Goal: Task Accomplishment & Management: Complete application form

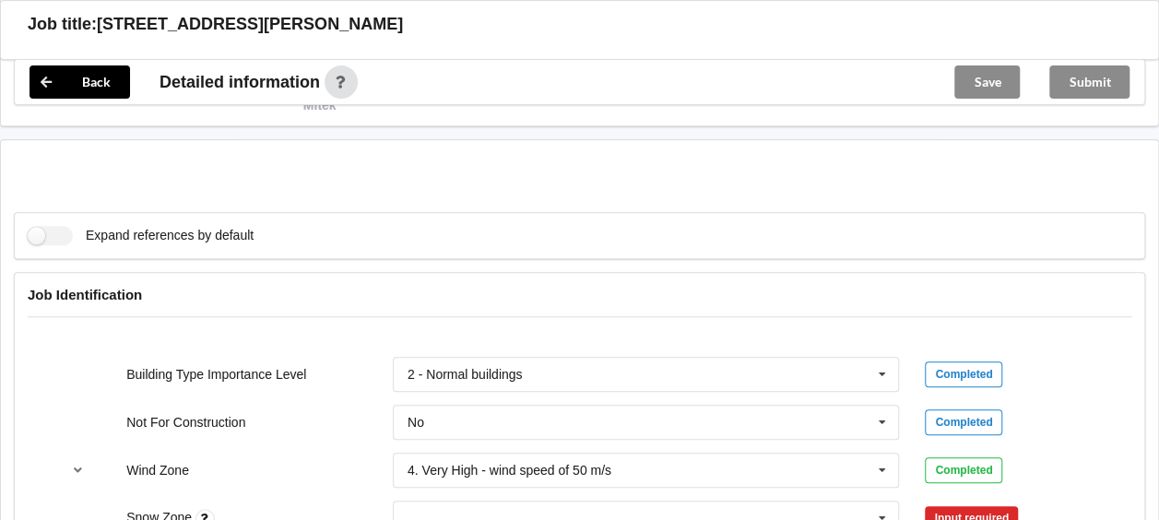
scroll to position [830, 0]
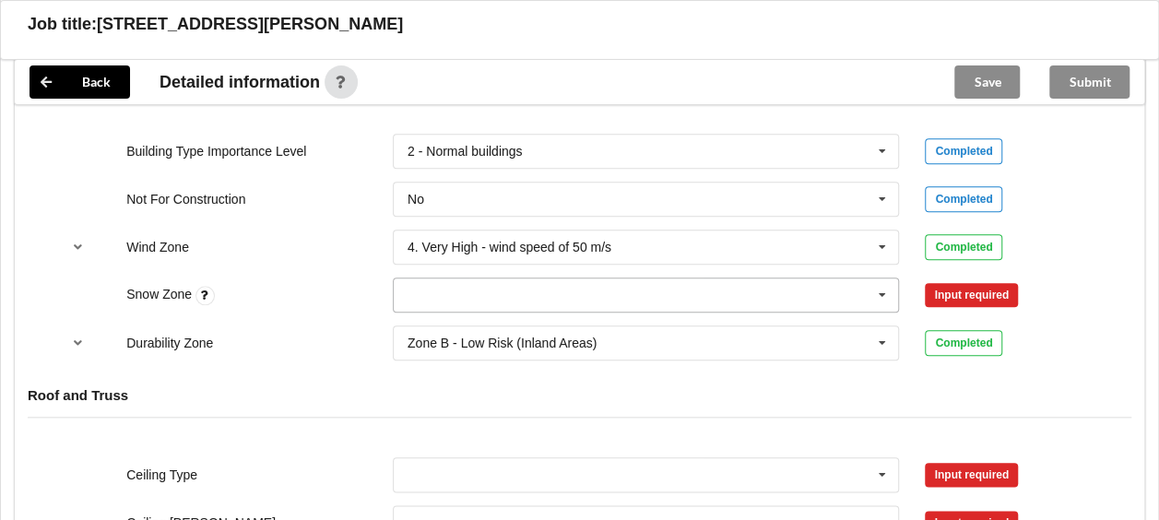
click at [561, 300] on input "text" at bounding box center [647, 294] width 505 height 33
click at [444, 329] on div "N0" at bounding box center [646, 329] width 505 height 34
click at [979, 295] on button "Confirm input" at bounding box center [980, 294] width 110 height 30
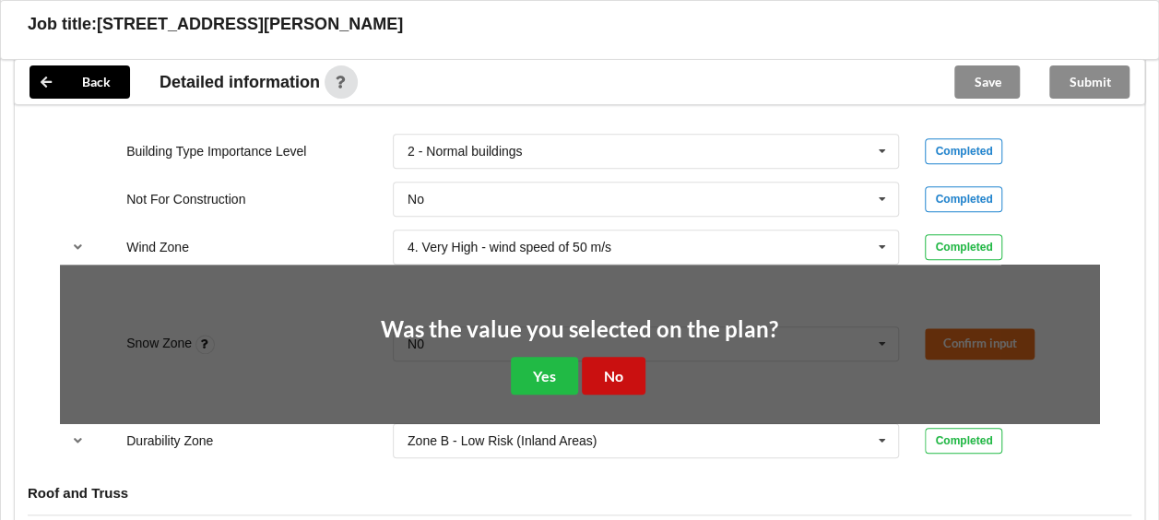
click at [605, 369] on button "No" at bounding box center [614, 376] width 64 height 38
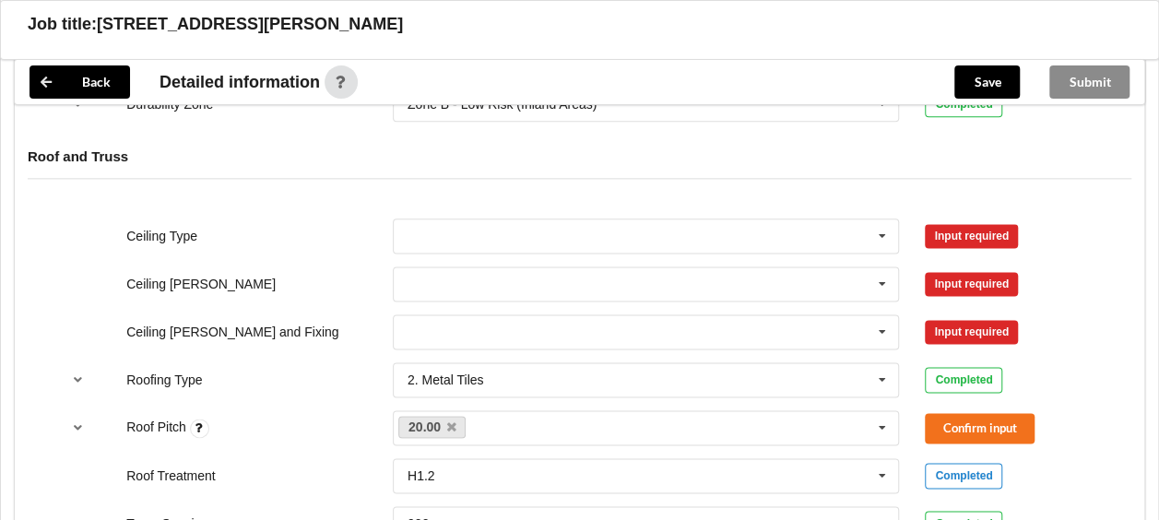
scroll to position [1106, 0]
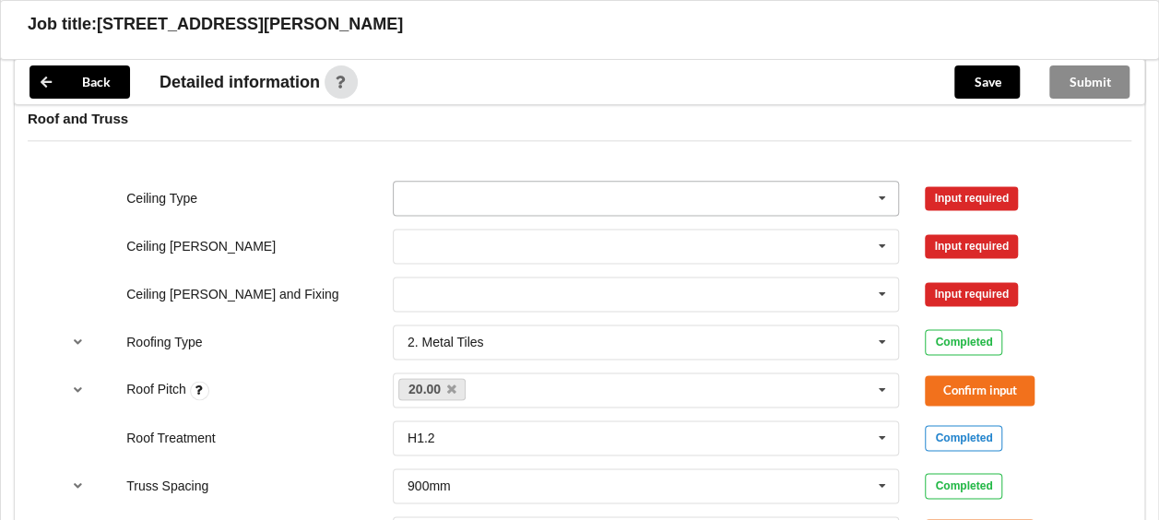
click at [505, 195] on input "text" at bounding box center [647, 198] width 505 height 33
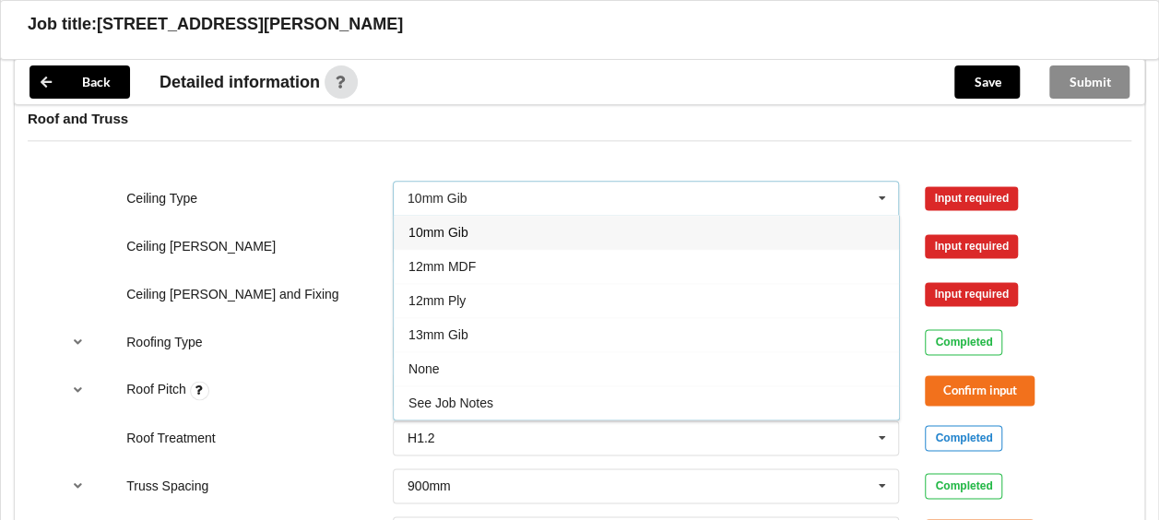
click at [447, 225] on span "10mm Gib" at bounding box center [438, 232] width 60 height 15
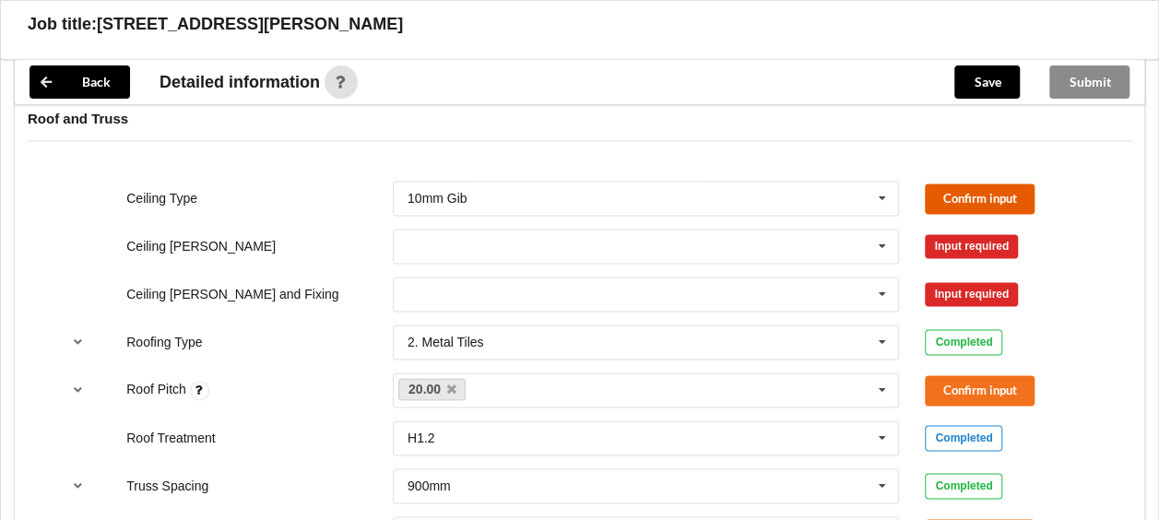
click at [1017, 195] on button "Confirm input" at bounding box center [980, 198] width 110 height 30
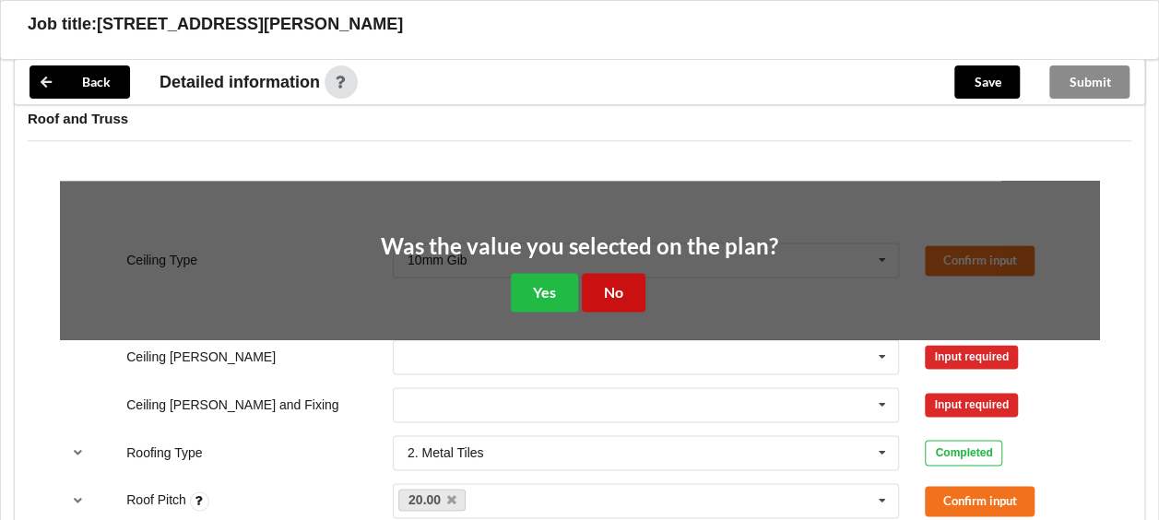
click at [624, 288] on button "No" at bounding box center [614, 292] width 64 height 38
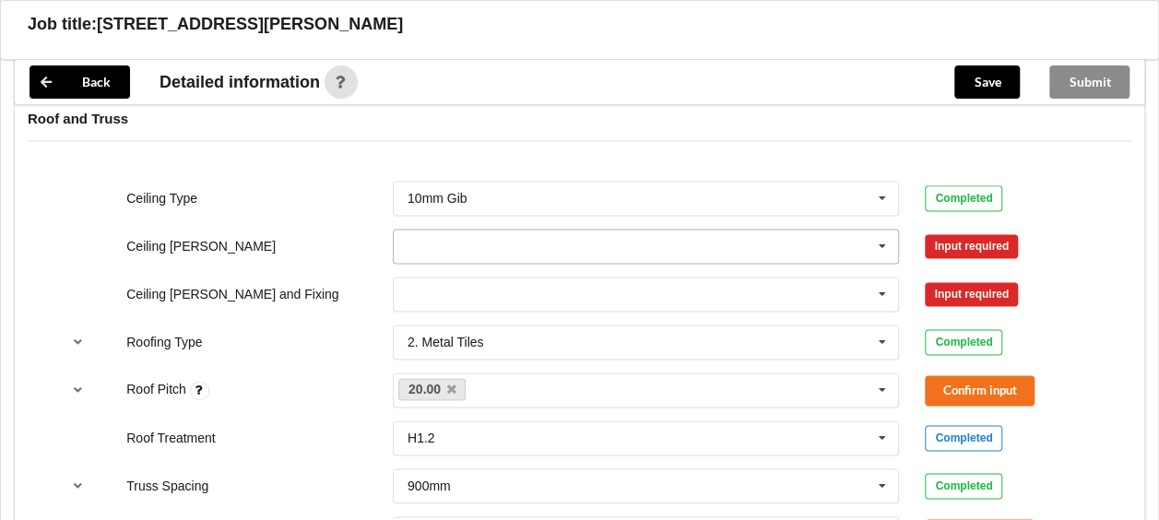
click at [514, 236] on input "text" at bounding box center [647, 246] width 505 height 33
click at [467, 273] on div "400mm" at bounding box center [646, 280] width 505 height 34
click at [962, 242] on button "Confirm input" at bounding box center [980, 246] width 110 height 30
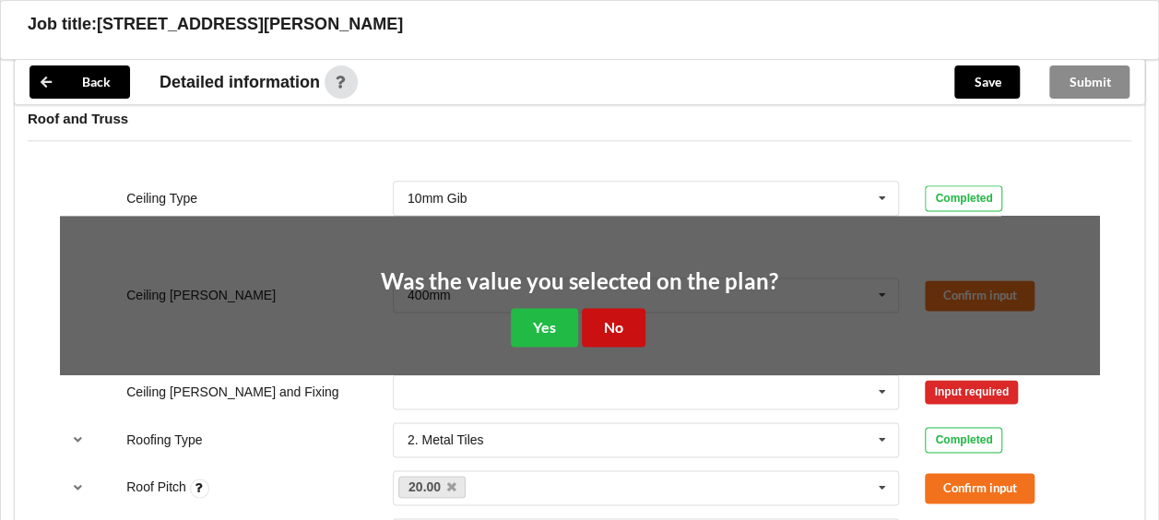
click at [612, 314] on button "No" at bounding box center [614, 327] width 64 height 38
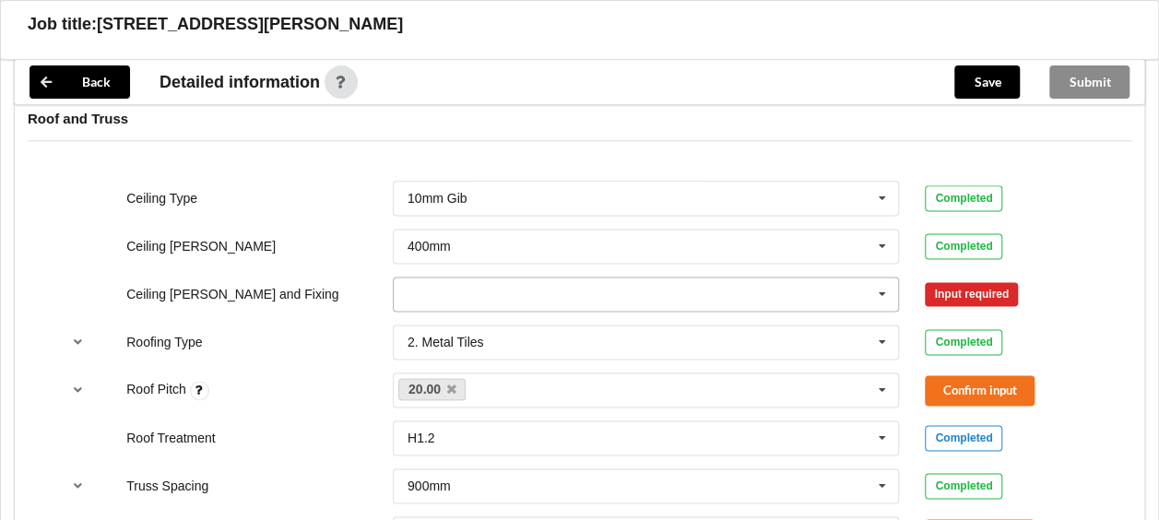
click at [446, 284] on input "text" at bounding box center [647, 293] width 505 height 33
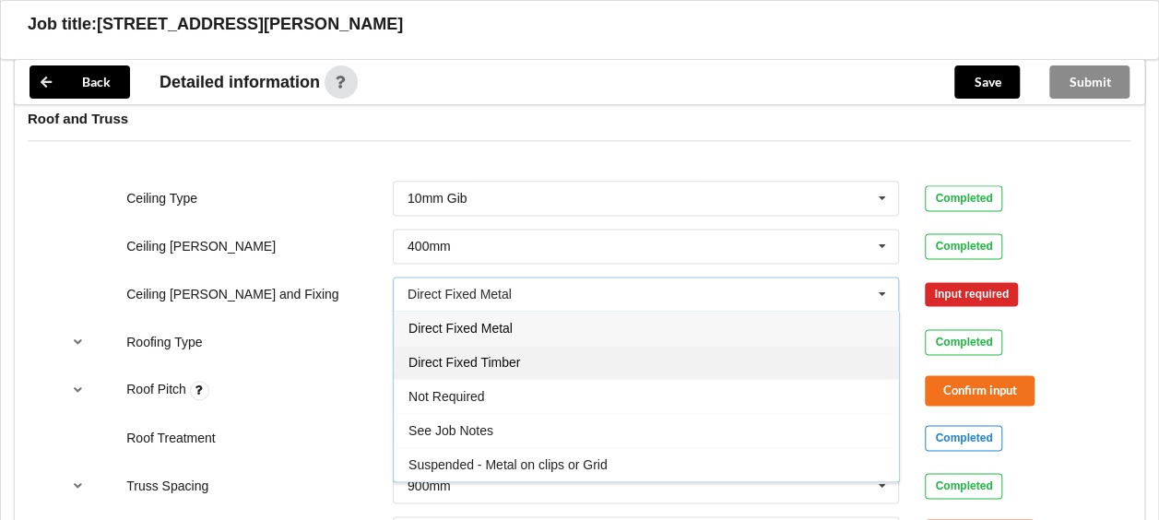
click at [474, 360] on span "Direct Fixed Timber" at bounding box center [464, 362] width 112 height 15
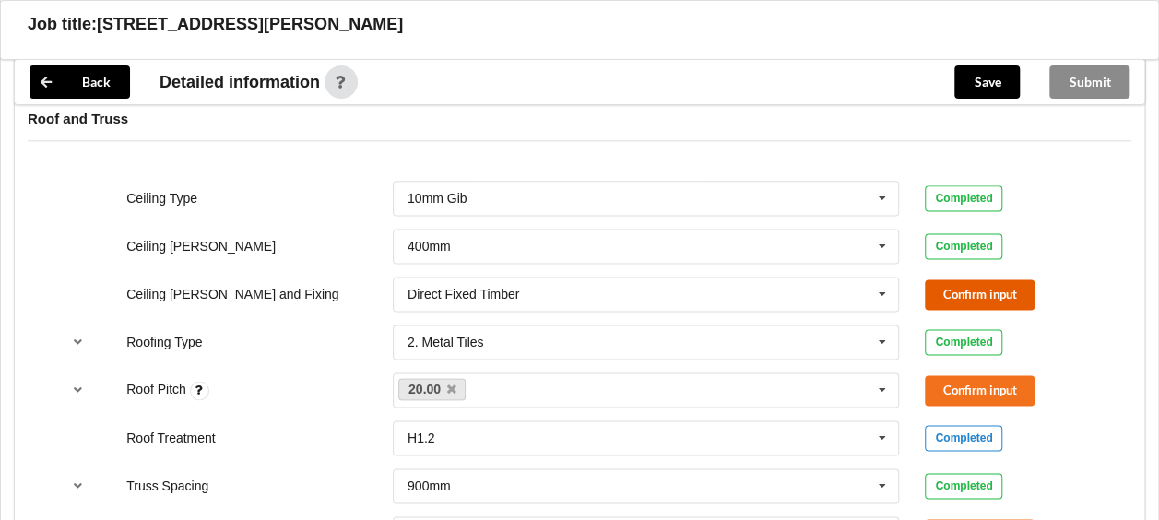
click at [1013, 288] on button "Confirm input" at bounding box center [980, 294] width 110 height 30
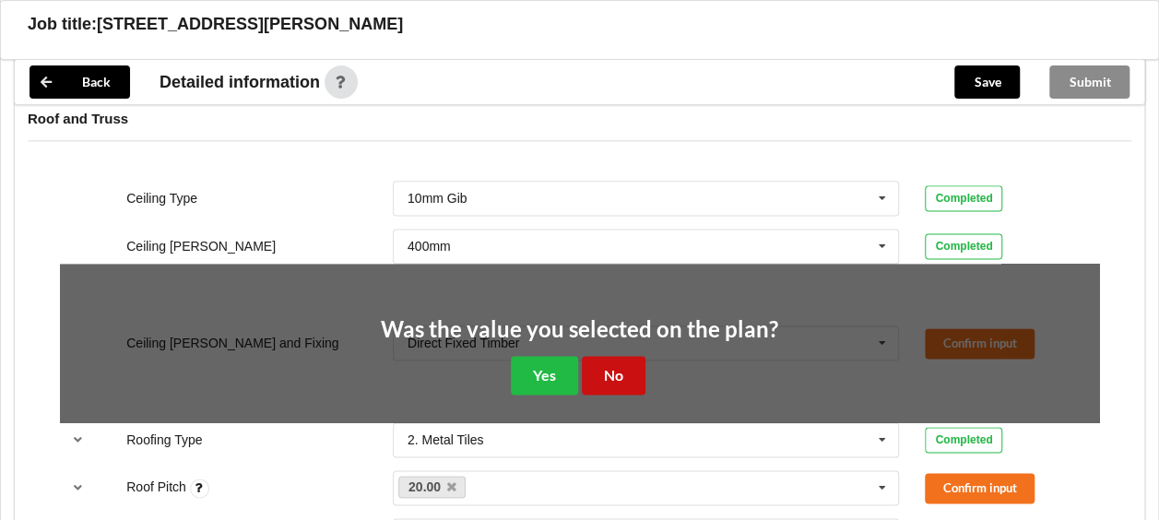
click at [627, 361] on button "No" at bounding box center [614, 375] width 64 height 38
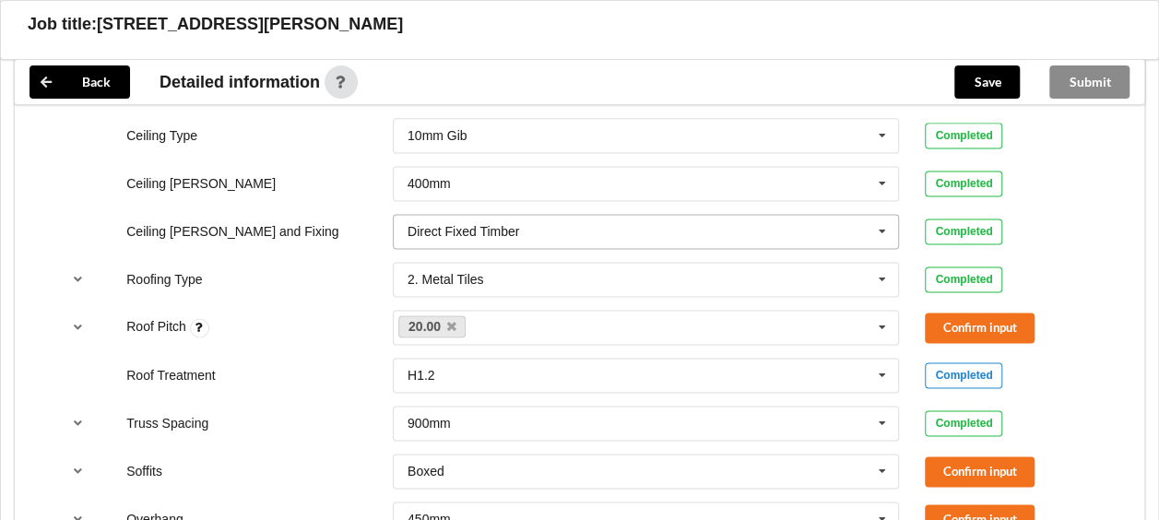
scroll to position [1198, 0]
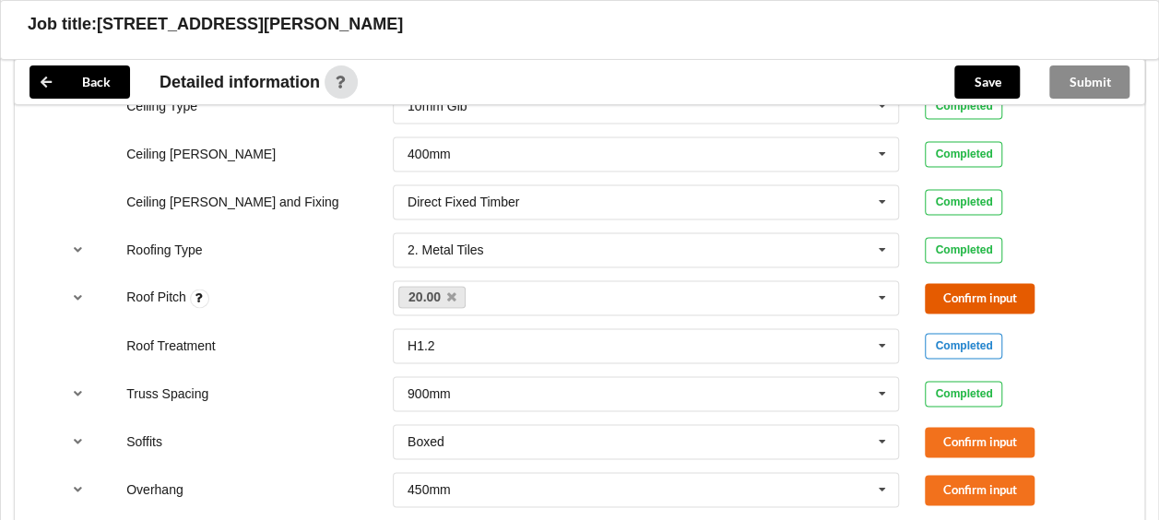
click at [956, 287] on button "Confirm input" at bounding box center [980, 298] width 110 height 30
click at [880, 442] on icon at bounding box center [882, 442] width 28 height 34
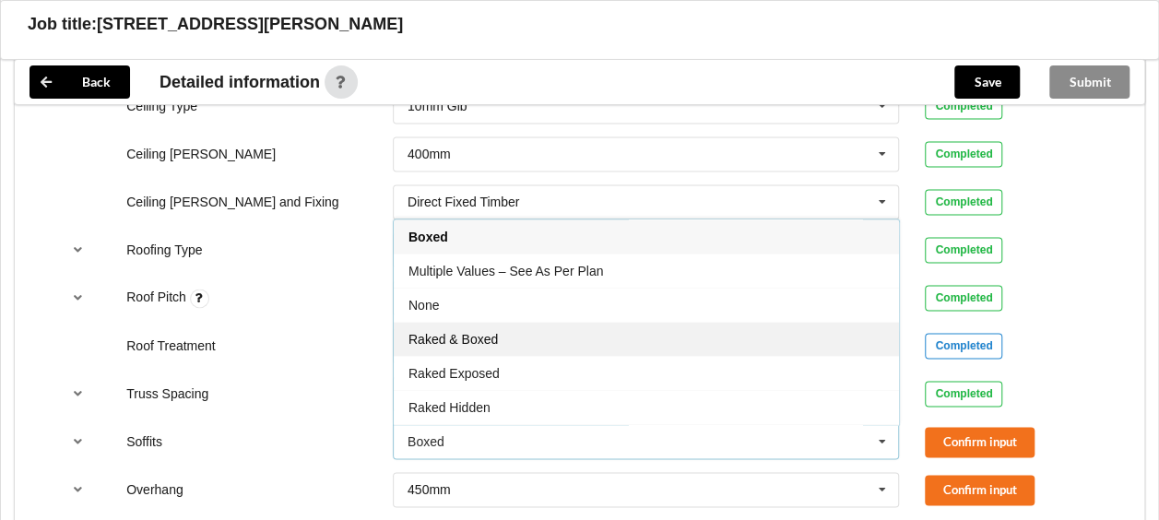
click at [505, 332] on div "Raked & Boxed" at bounding box center [646, 339] width 505 height 34
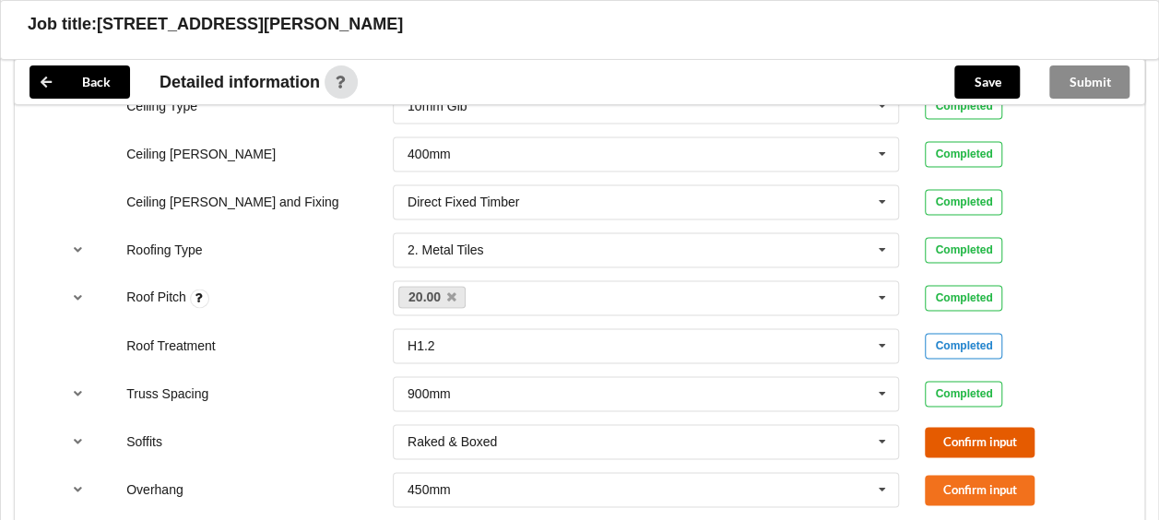
click at [957, 446] on button "Confirm input" at bounding box center [980, 442] width 110 height 30
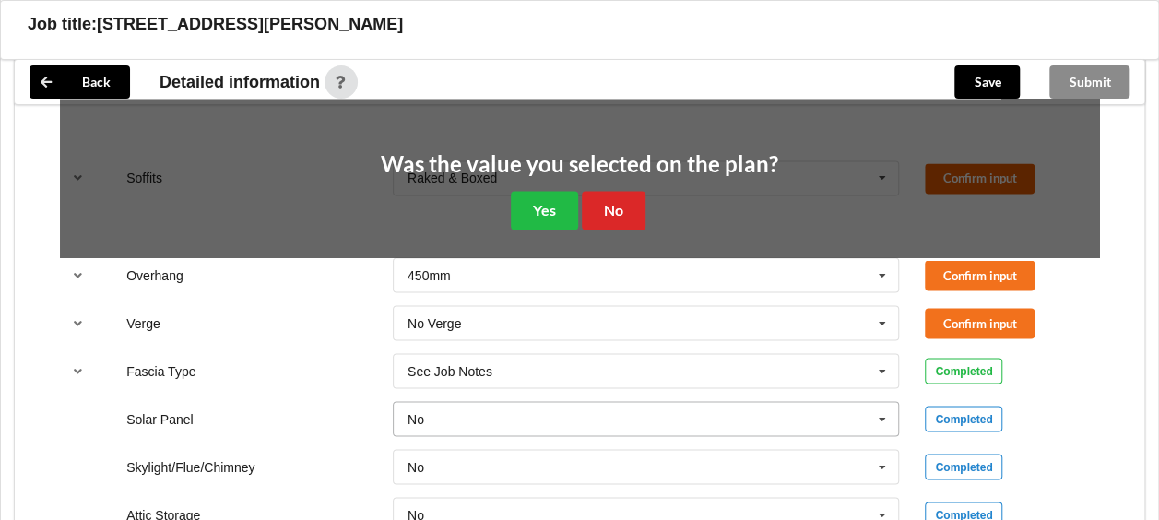
scroll to position [1567, 0]
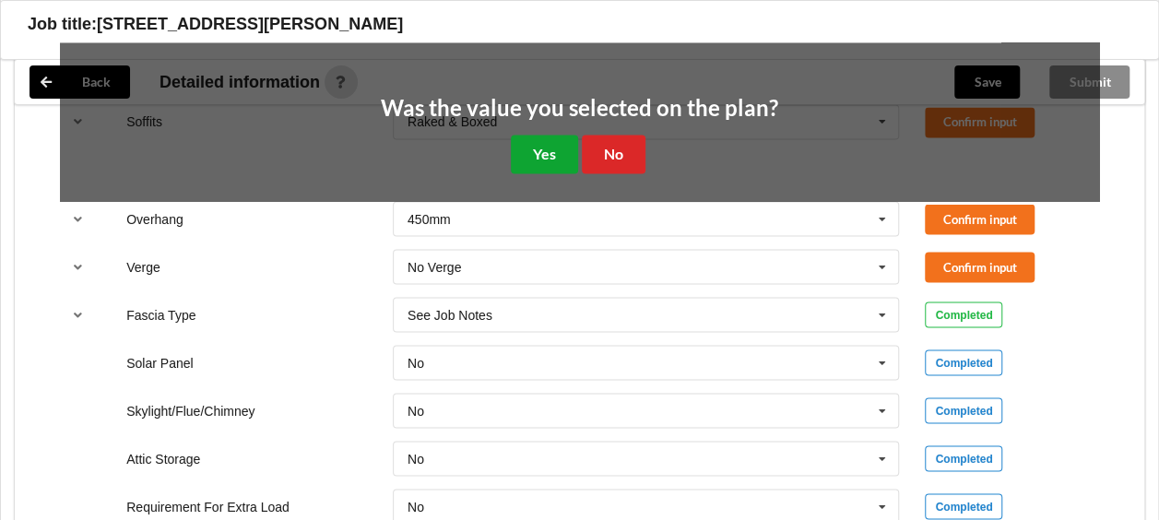
click at [543, 152] on button "Yes" at bounding box center [544, 154] width 67 height 38
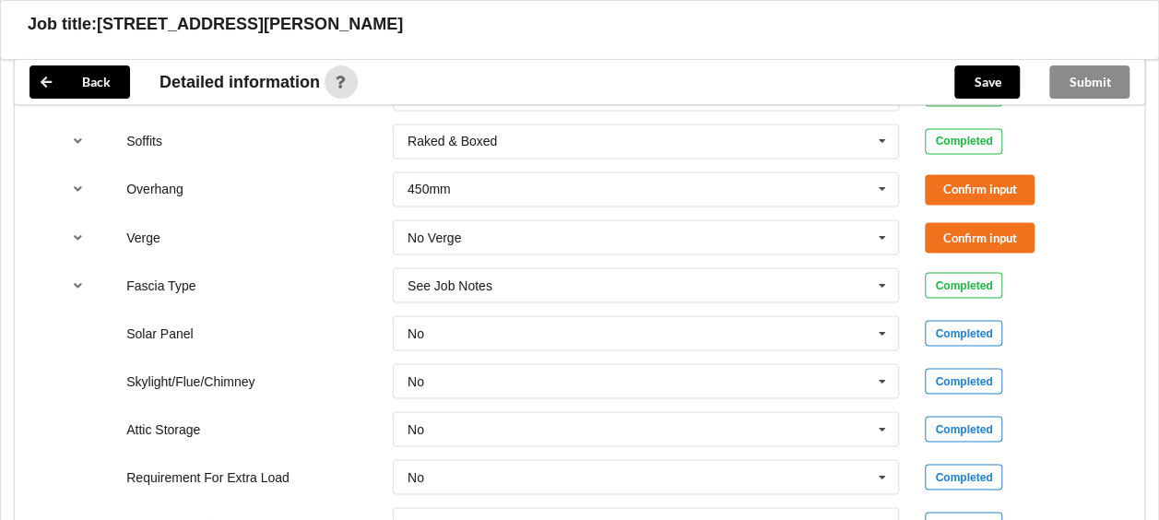
scroll to position [1383, 0]
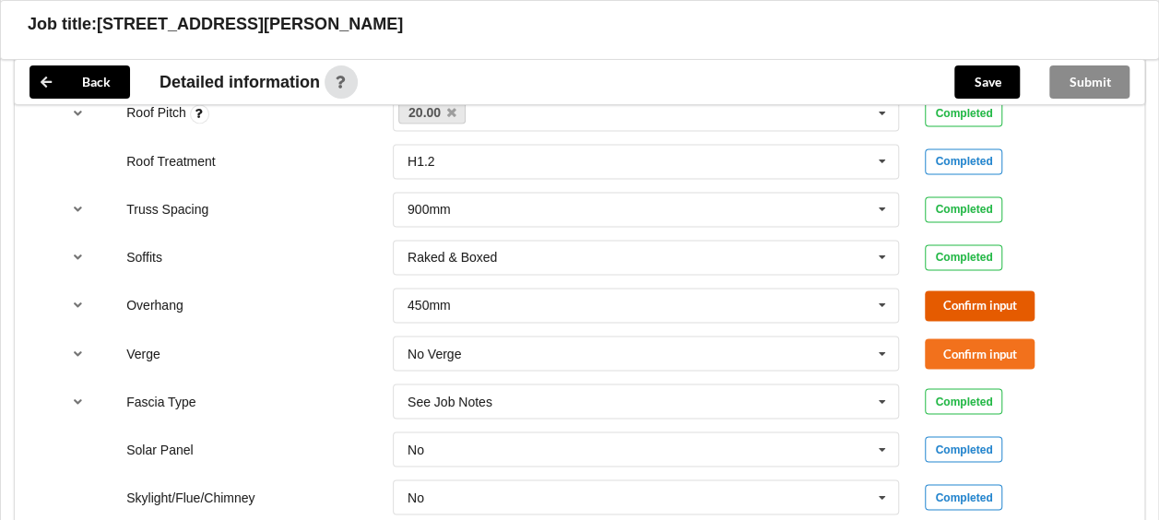
click at [977, 295] on button "Confirm input" at bounding box center [980, 305] width 110 height 30
click at [878, 352] on icon at bounding box center [882, 353] width 28 height 34
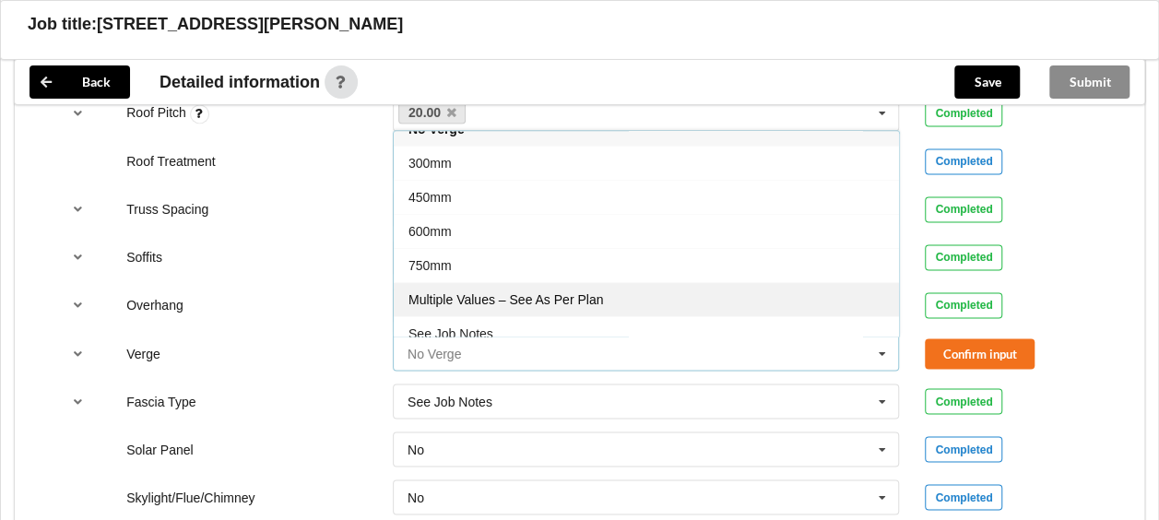
scroll to position [29, 0]
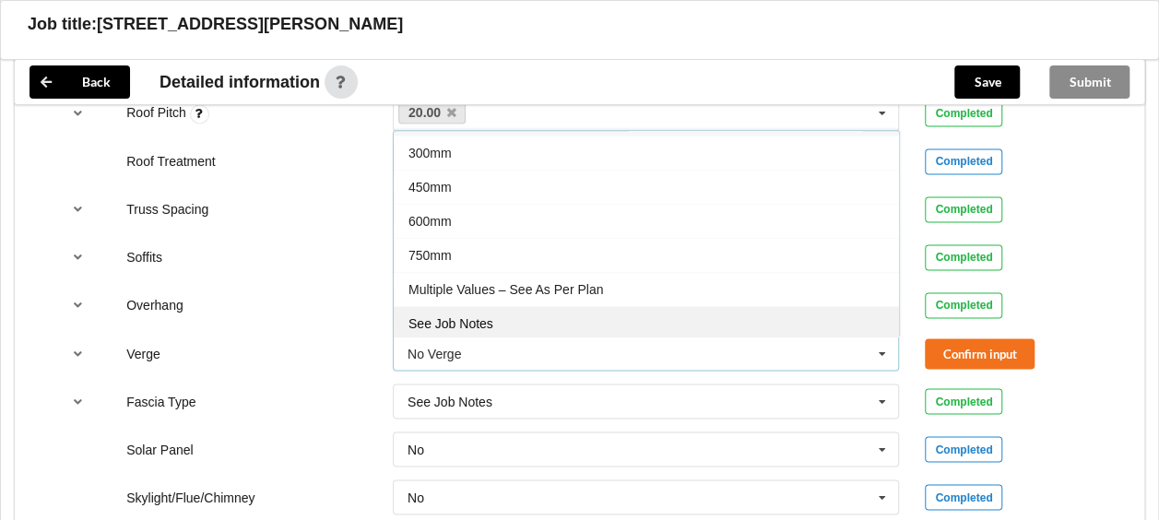
click at [544, 312] on div "See Job Notes" at bounding box center [646, 323] width 505 height 34
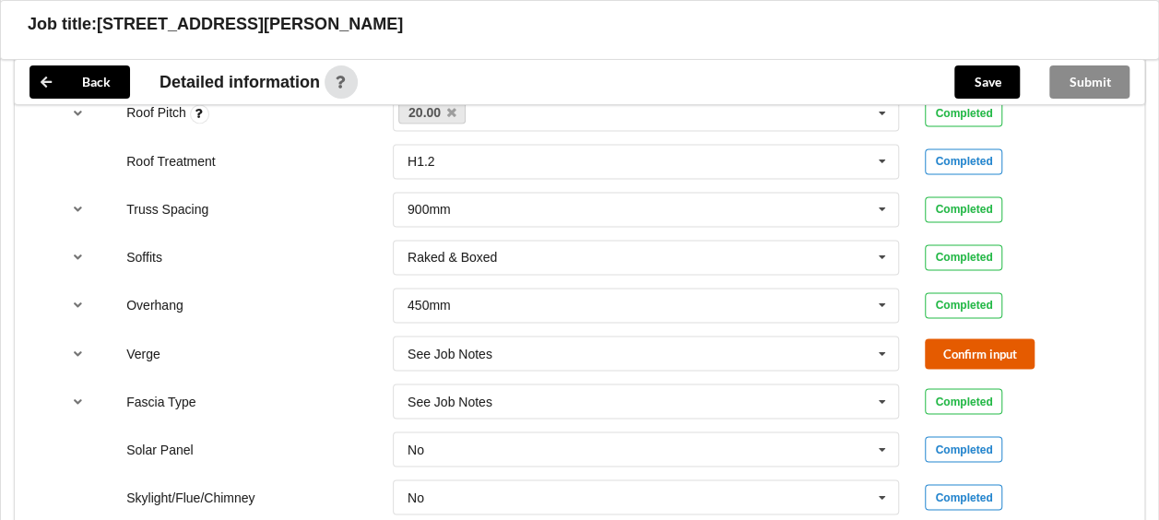
click at [965, 348] on button "Confirm input" at bounding box center [980, 353] width 110 height 30
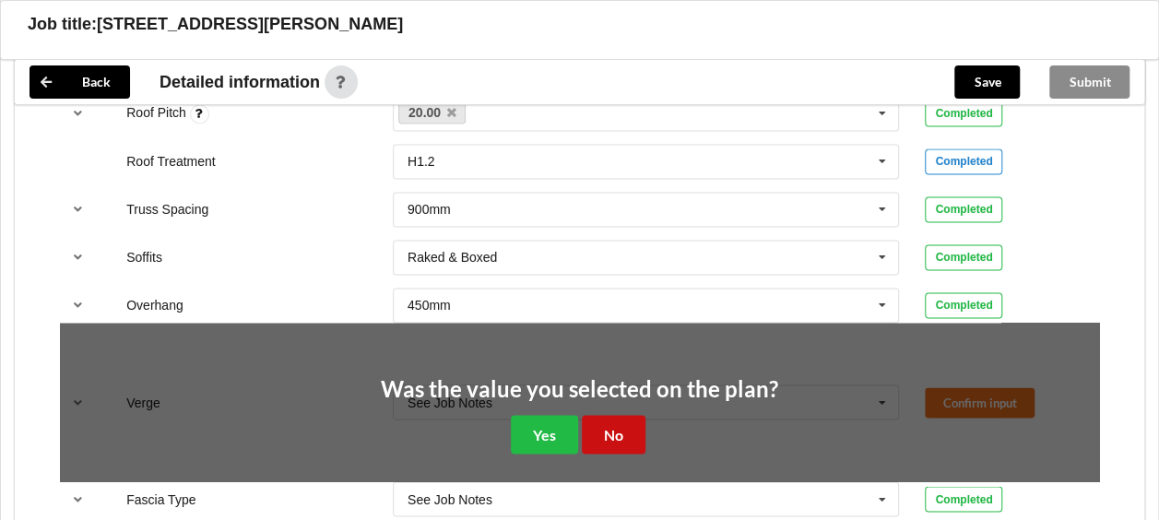
click at [615, 425] on button "No" at bounding box center [614, 434] width 64 height 38
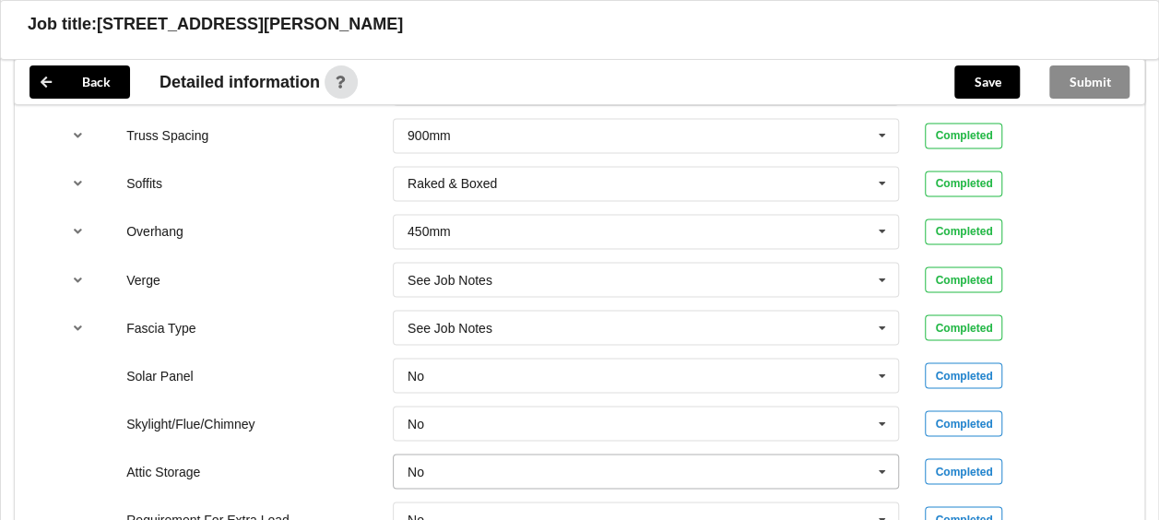
scroll to position [1383, 0]
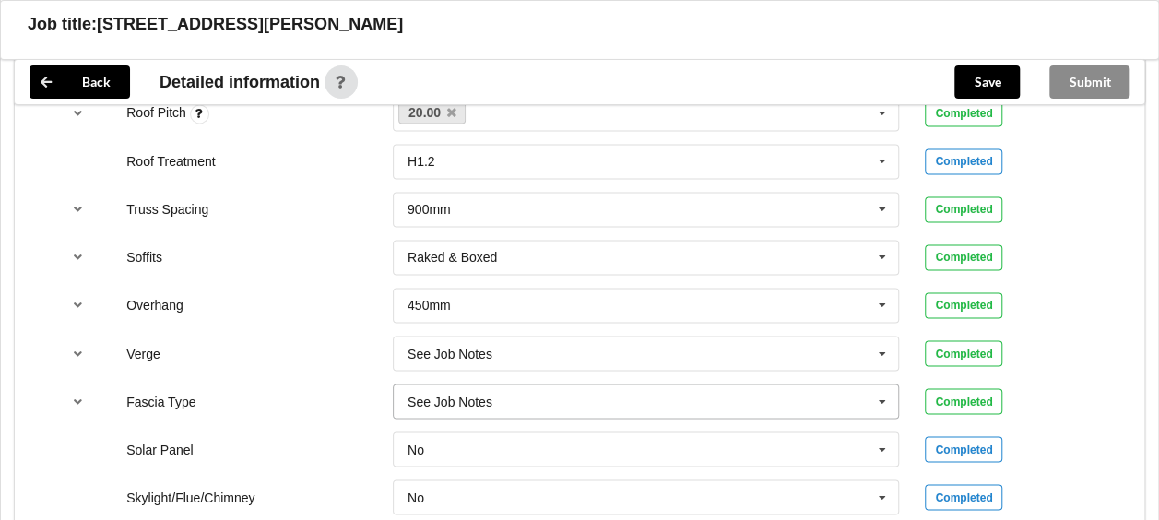
click at [866, 402] on input "text" at bounding box center [647, 400] width 505 height 33
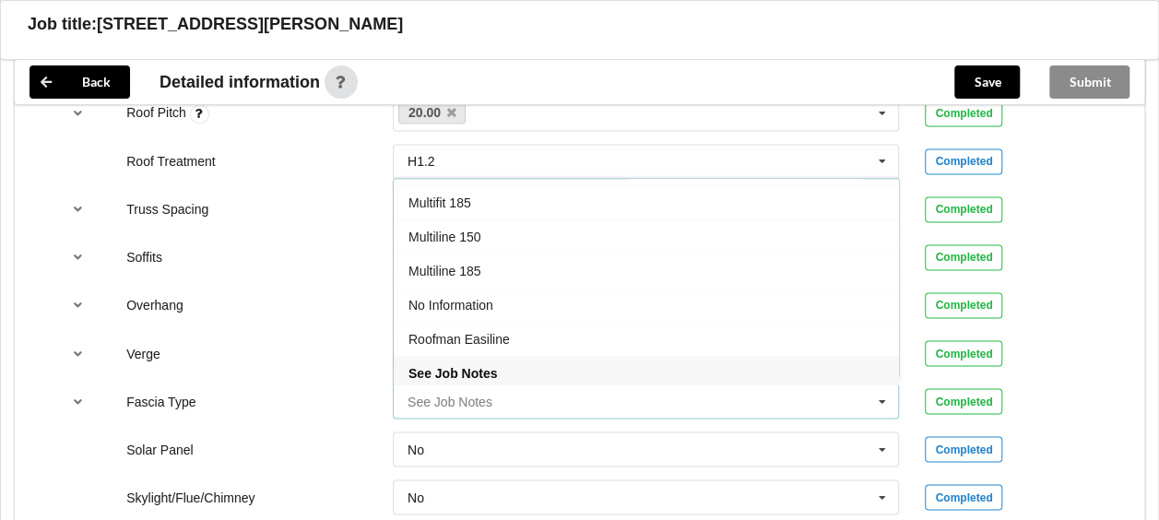
scroll to position [471, 0]
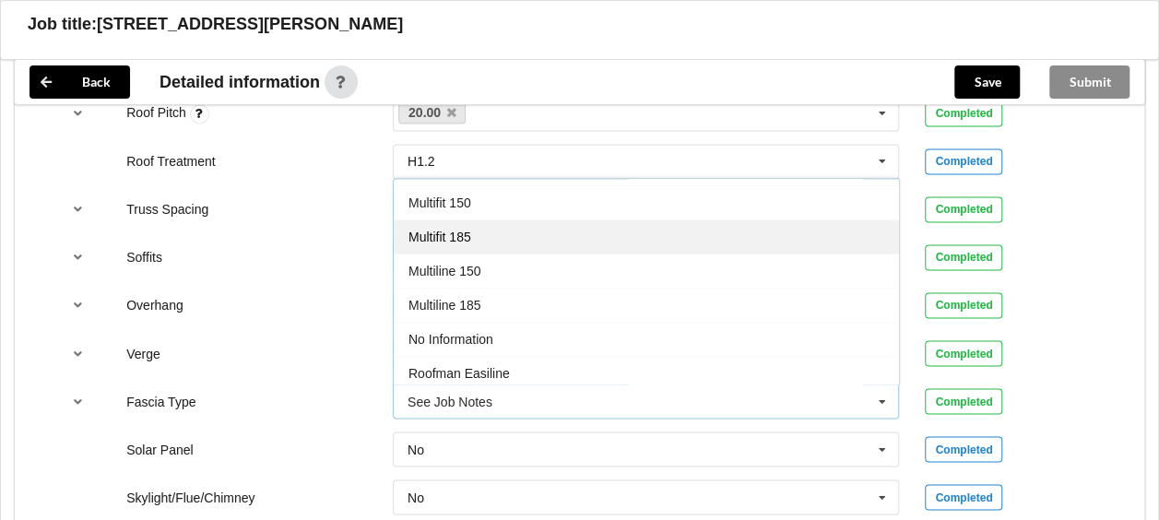
click at [575, 228] on div "Multifit 185" at bounding box center [646, 236] width 505 height 34
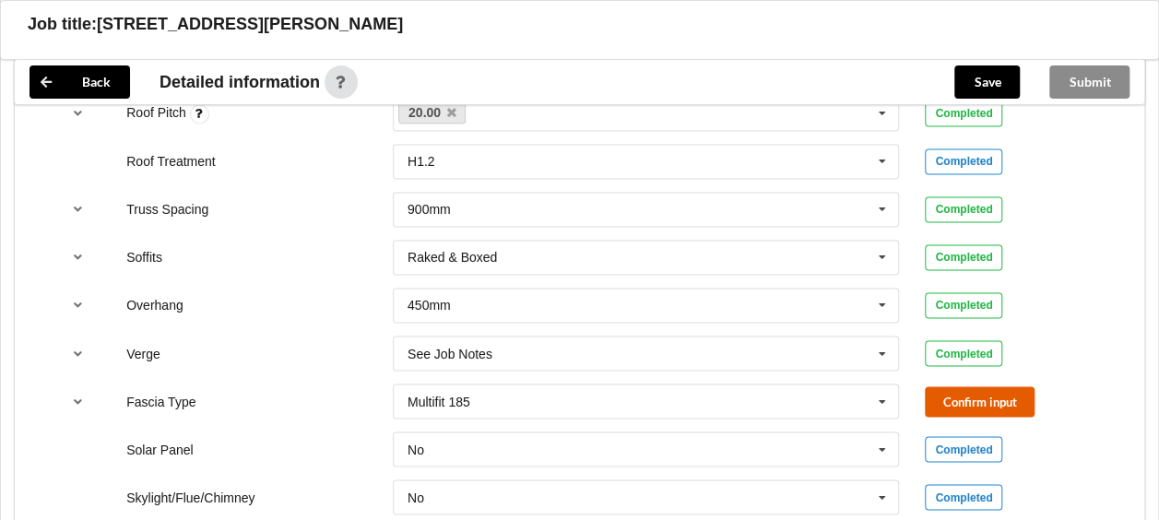
click at [961, 396] on button "Confirm input" at bounding box center [980, 401] width 110 height 30
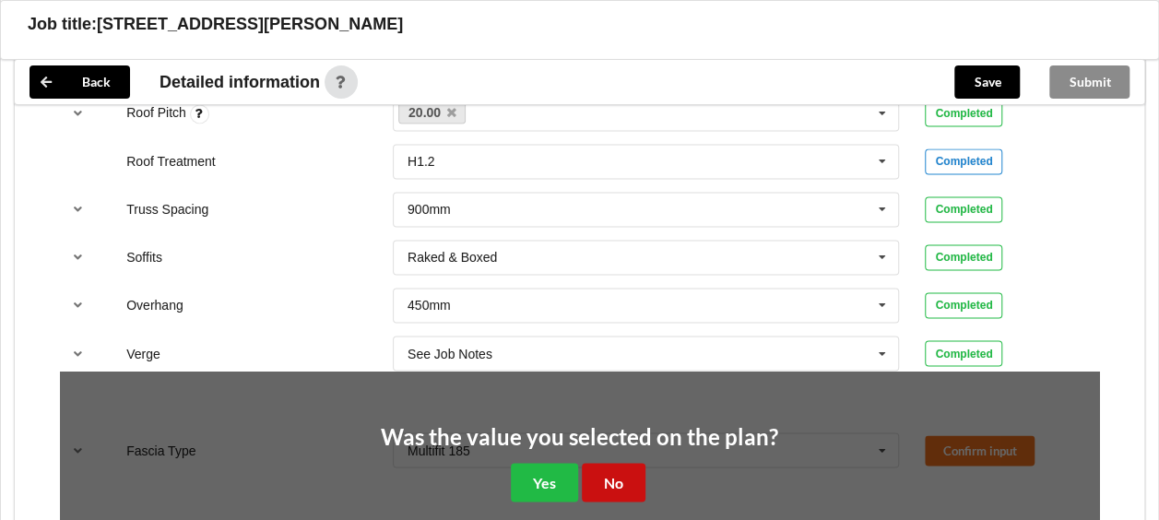
click at [607, 474] on button "No" at bounding box center [614, 482] width 64 height 38
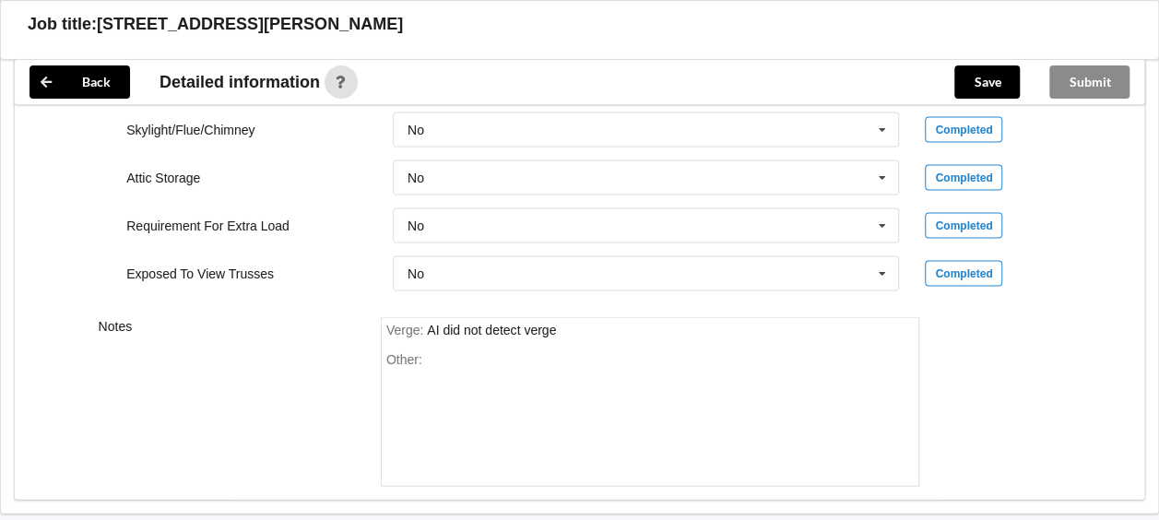
scroll to position [1659, 0]
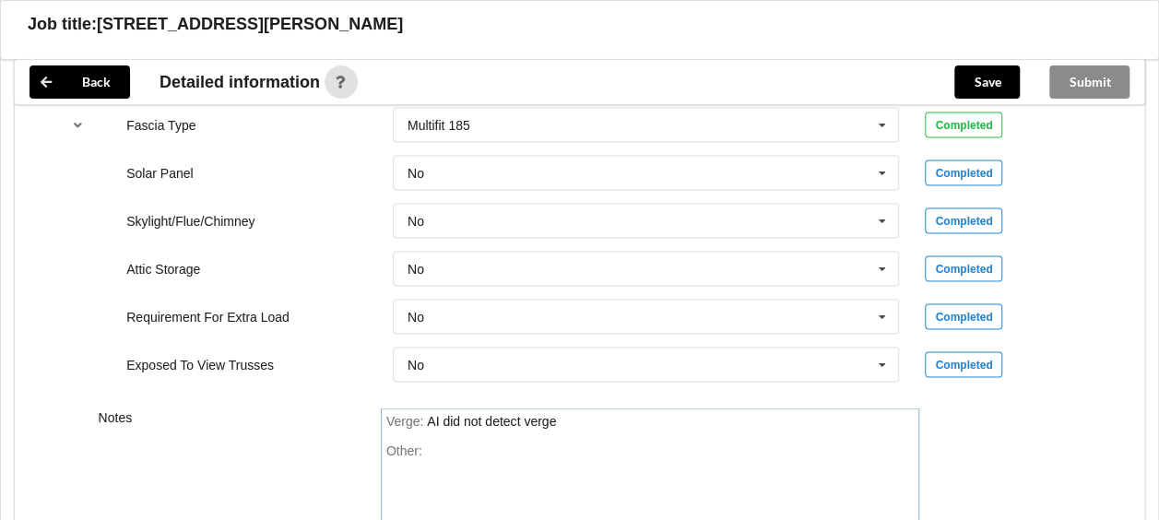
click at [444, 448] on div "Other:" at bounding box center [650, 506] width 528 height 129
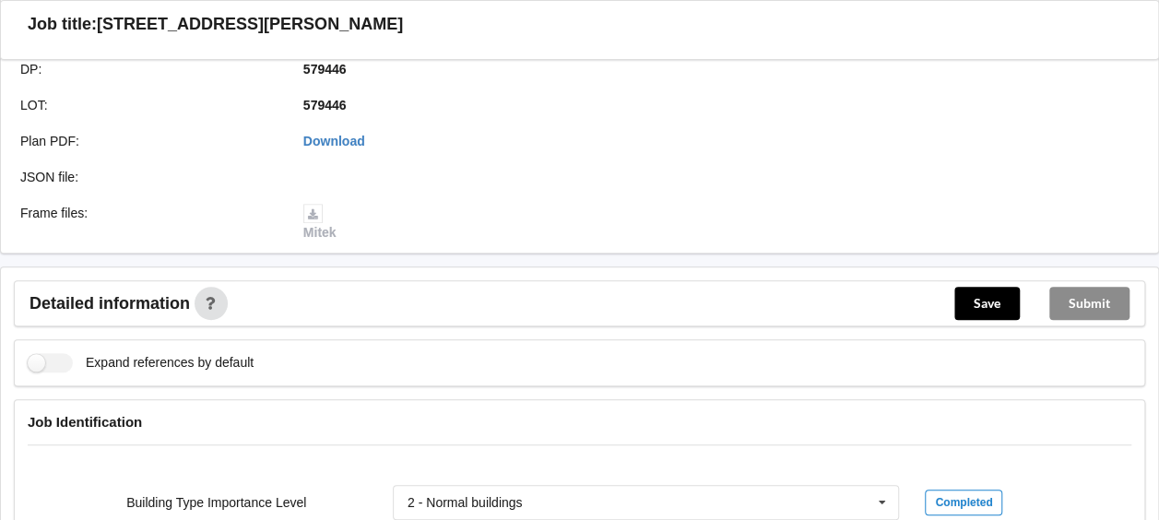
scroll to position [277, 0]
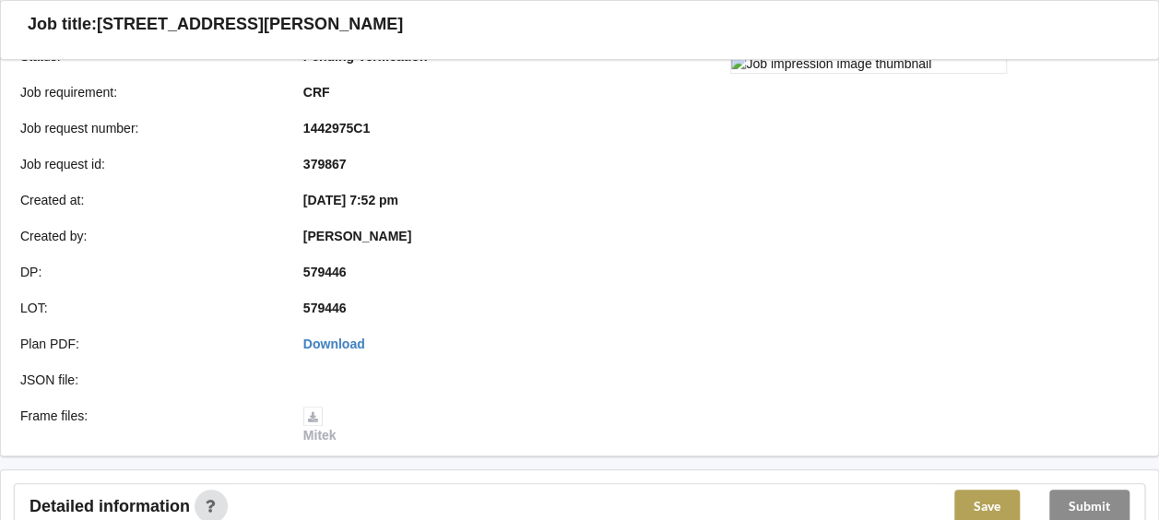
click at [995, 501] on button "Save" at bounding box center [986, 505] width 65 height 33
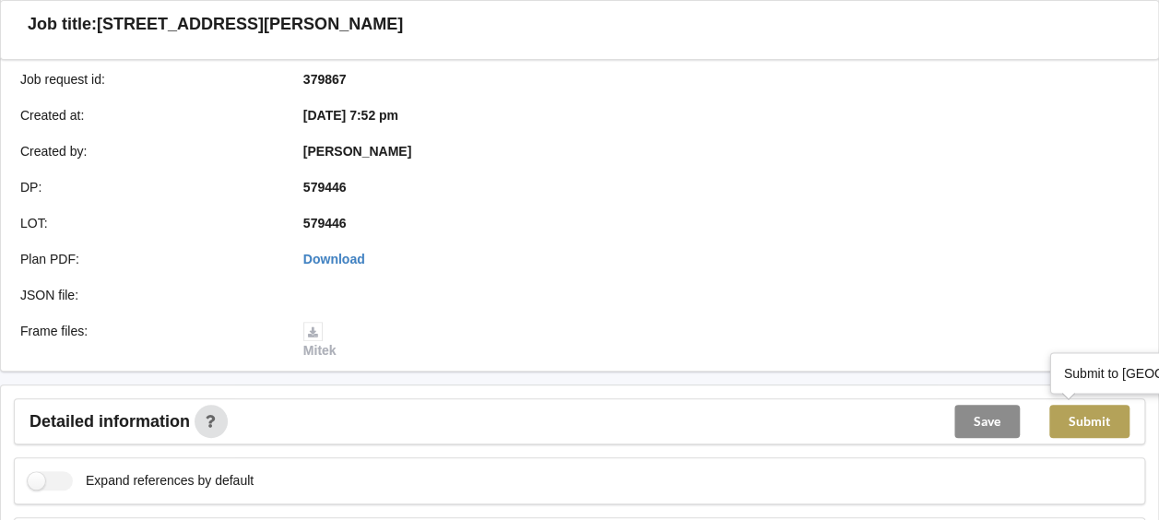
click at [1099, 425] on button "Submit" at bounding box center [1089, 421] width 80 height 33
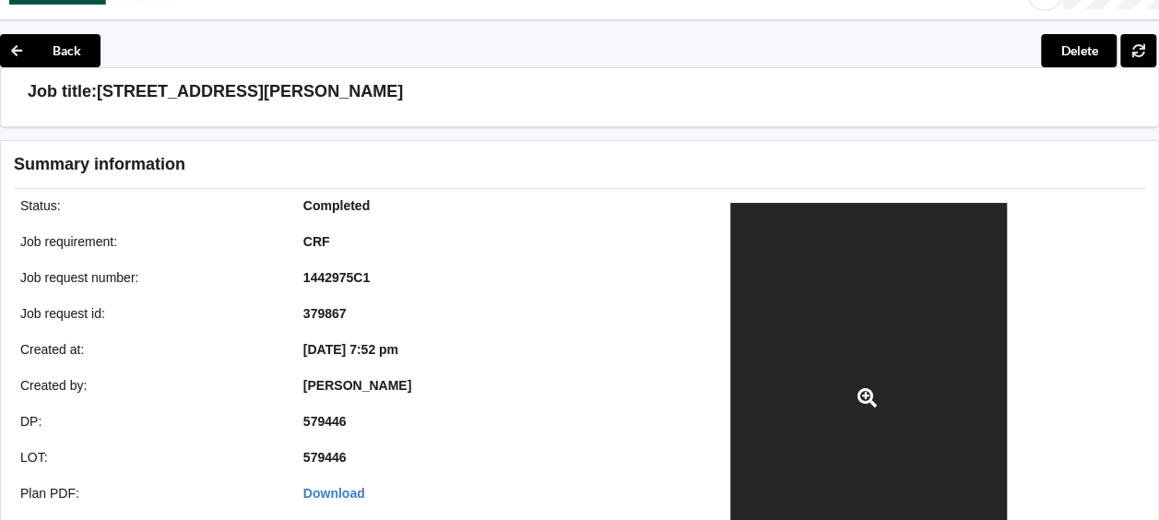
scroll to position [0, 0]
